Goal: Transaction & Acquisition: Subscribe to service/newsletter

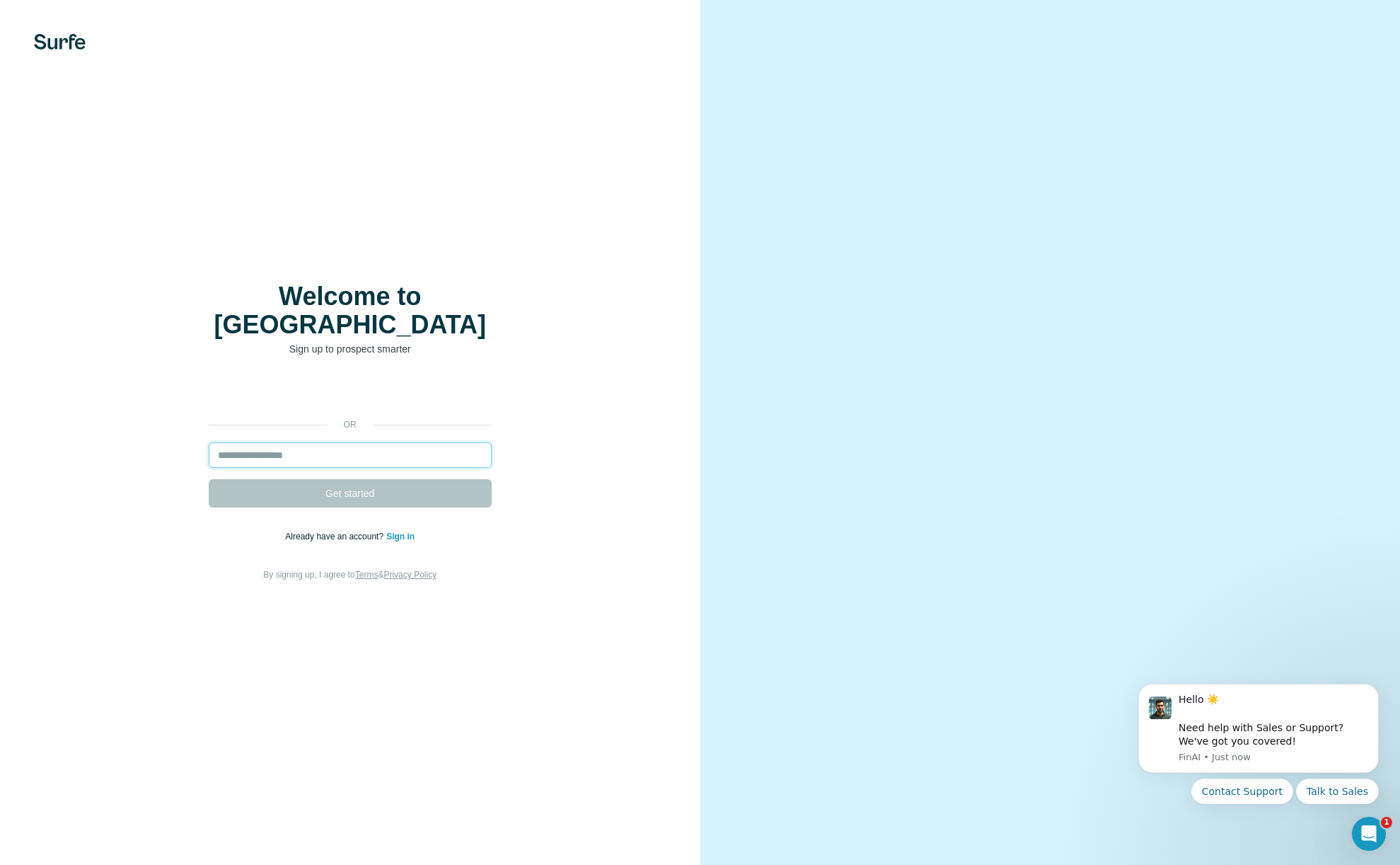
click at [337, 446] on input "email" at bounding box center [350, 455] width 283 height 25
drag, startPoint x: 300, startPoint y: 445, endPoint x: 291, endPoint y: 444, distance: 9.1
click at [300, 445] on input "email" at bounding box center [350, 455] width 283 height 25
click at [268, 442] on input "email" at bounding box center [350, 455] width 283 height 25
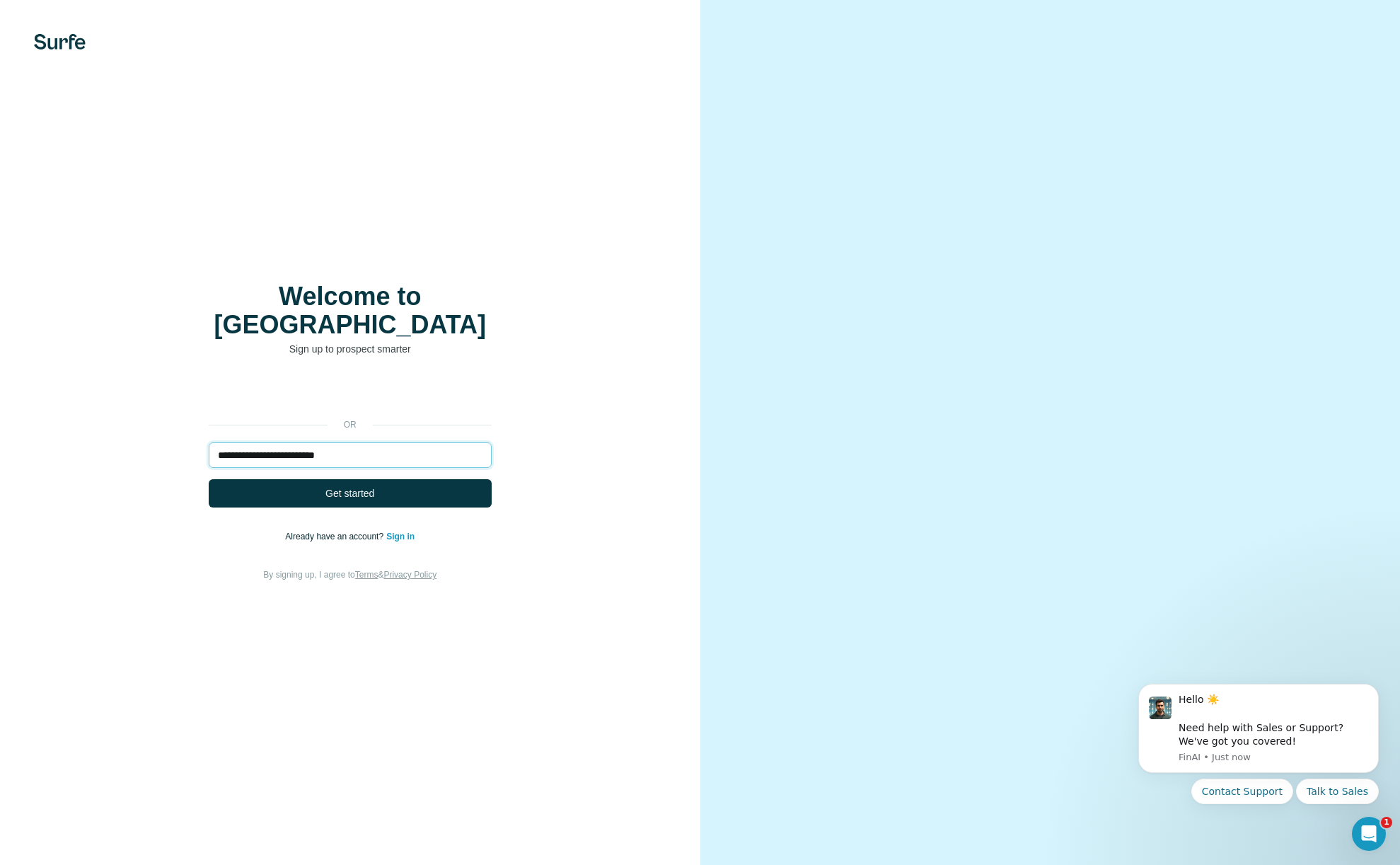
type input "**********"
click at [209, 480] on button "Get started" at bounding box center [350, 493] width 283 height 28
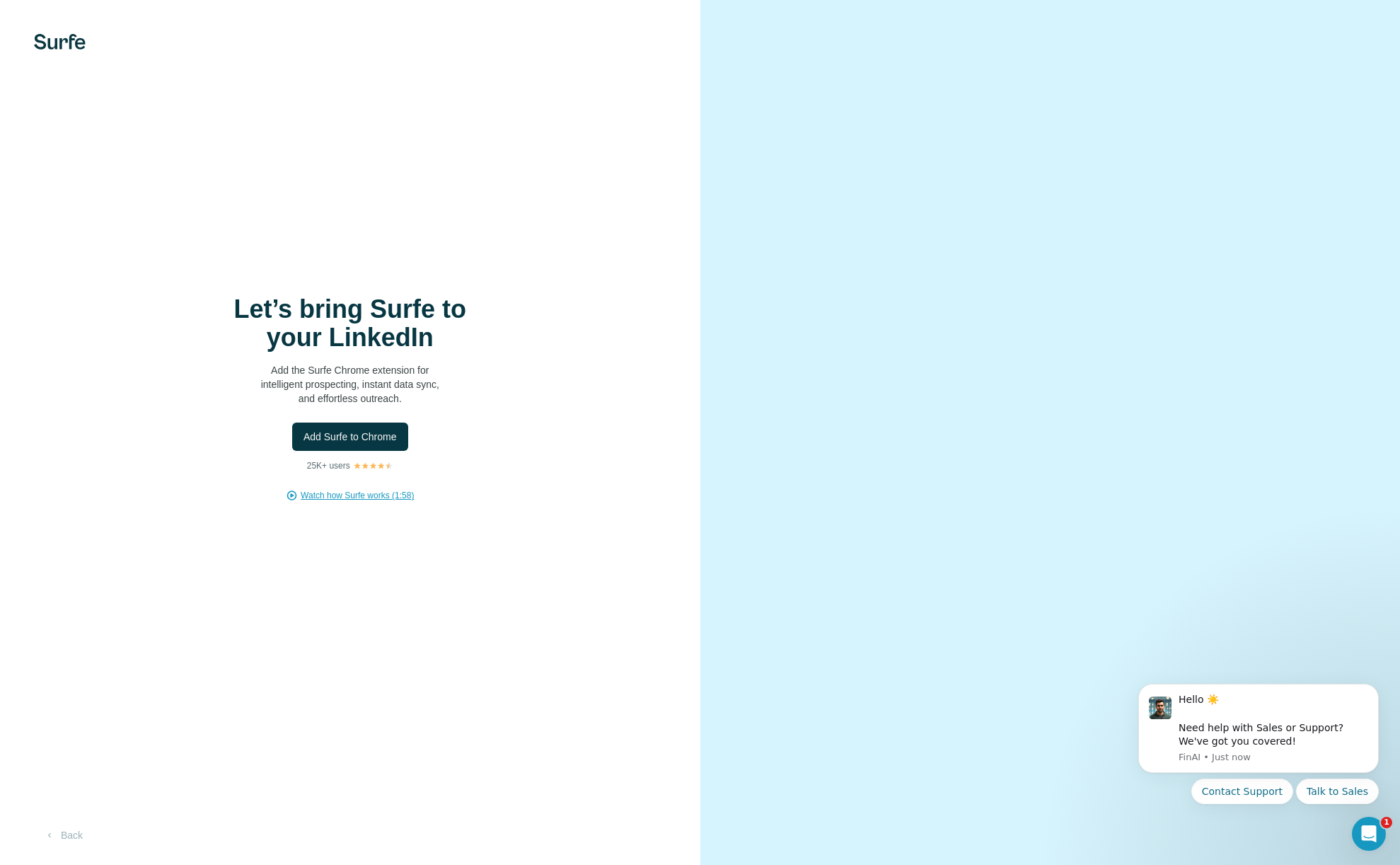
click at [368, 496] on span "Watch how Surfe works (1:58)" at bounding box center [357, 495] width 113 height 13
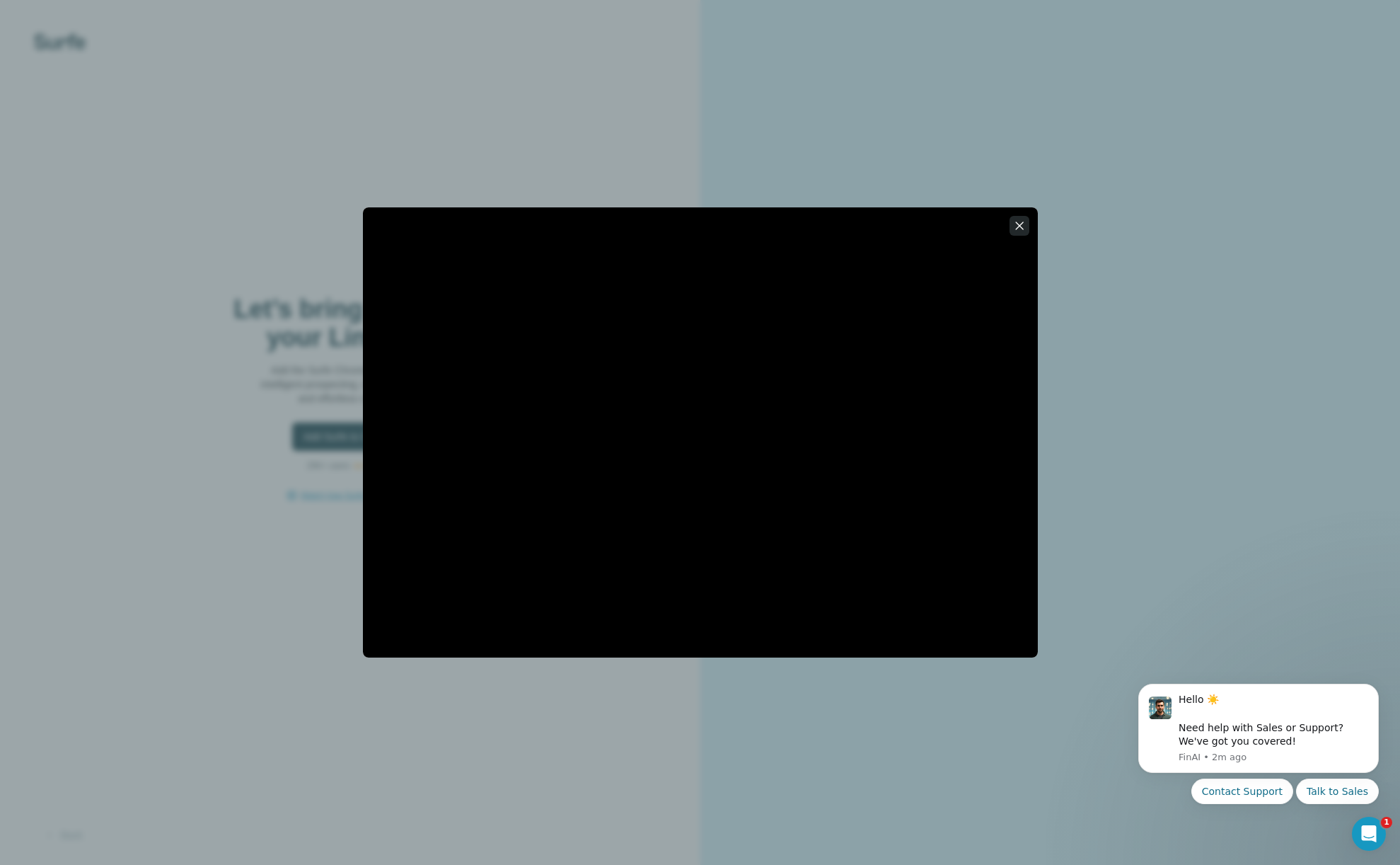
click at [1020, 227] on icon "button" at bounding box center [1020, 226] width 14 height 14
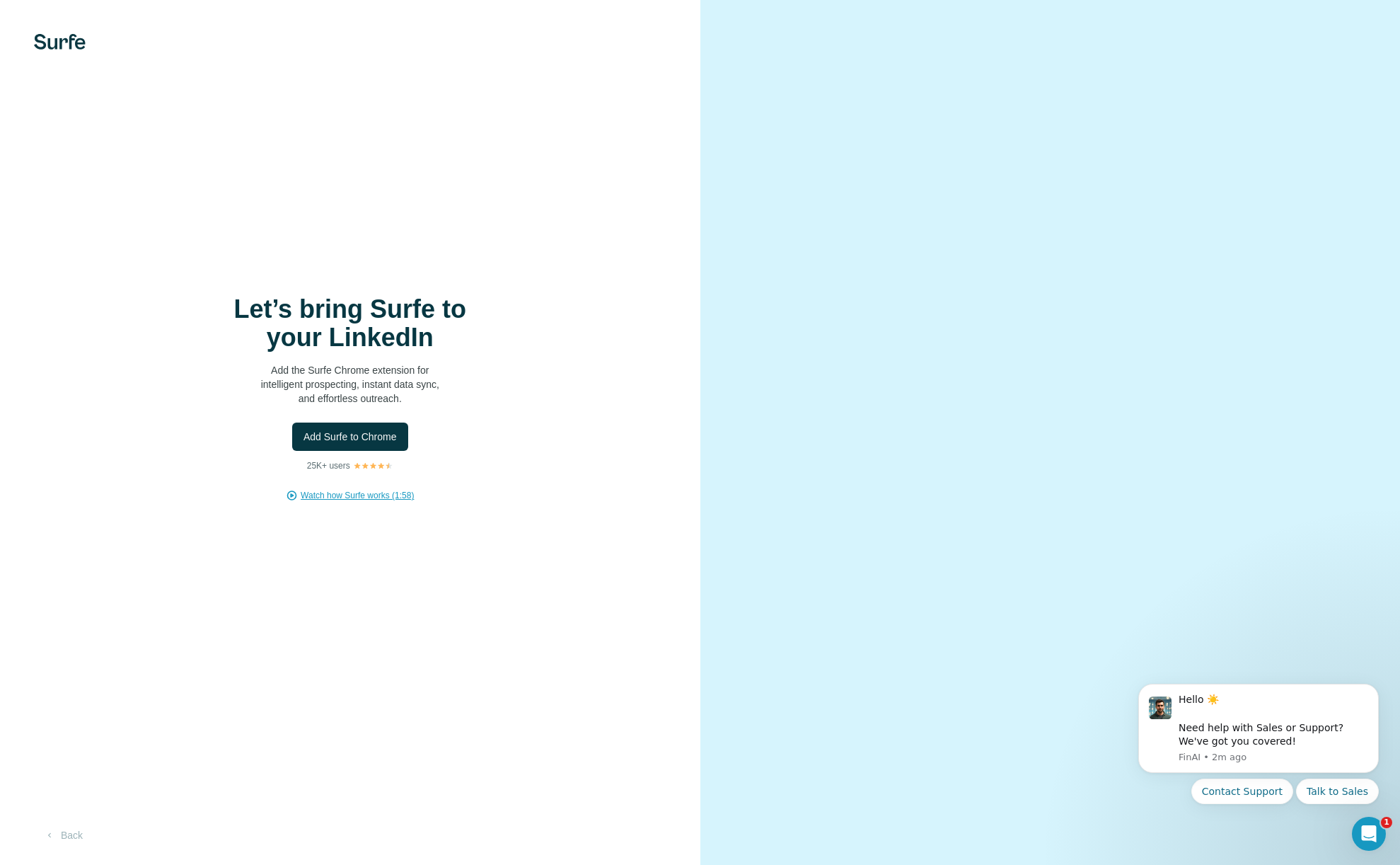
click at [355, 376] on p "Add the Surfe Chrome extension for intelligent prospecting, instant data sync, …" at bounding box center [350, 383] width 283 height 42
click at [375, 438] on span "Add Surfe to Chrome" at bounding box center [350, 436] width 93 height 14
